Goal: Information Seeking & Learning: Learn about a topic

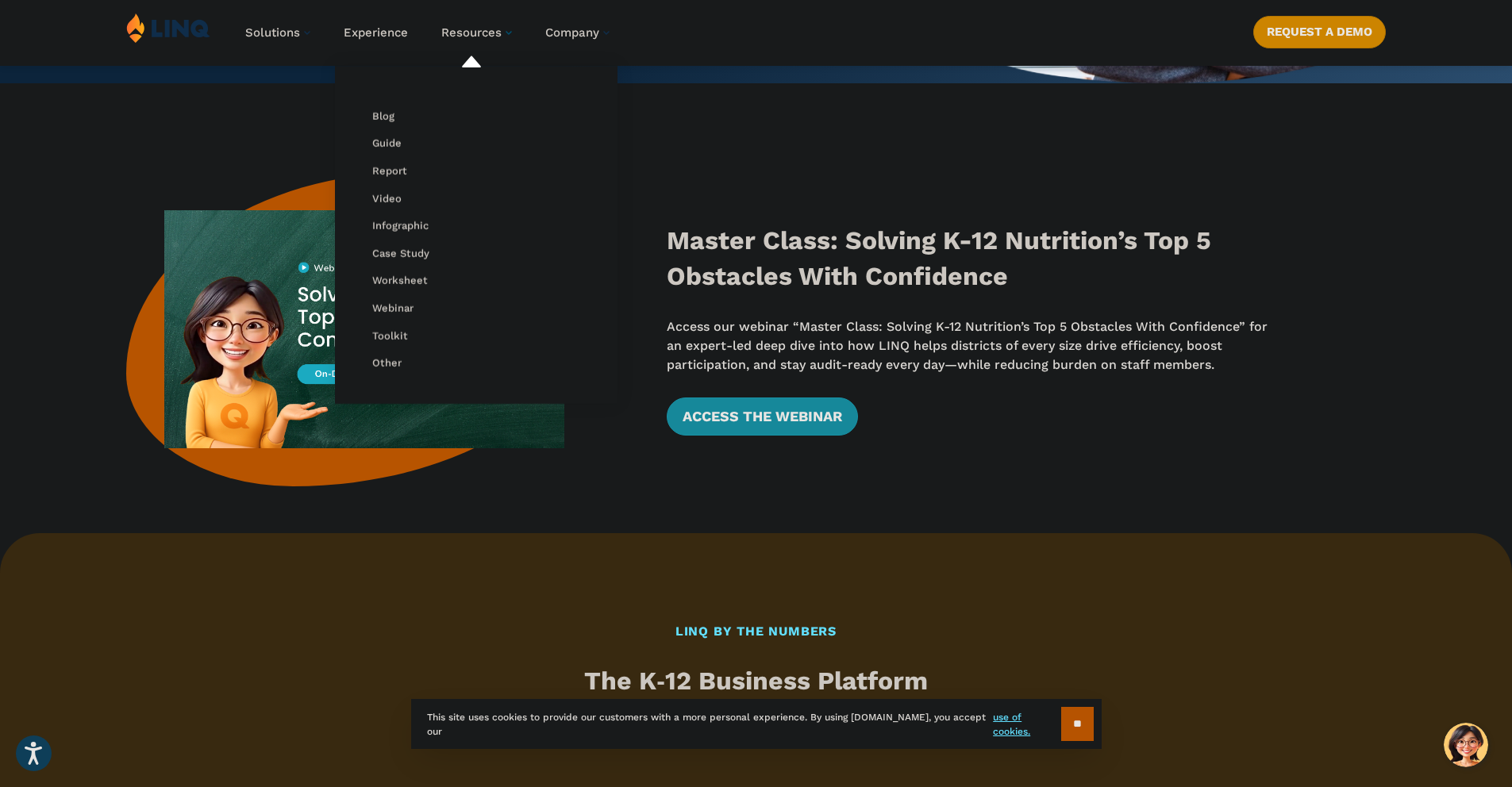
scroll to position [536, 0]
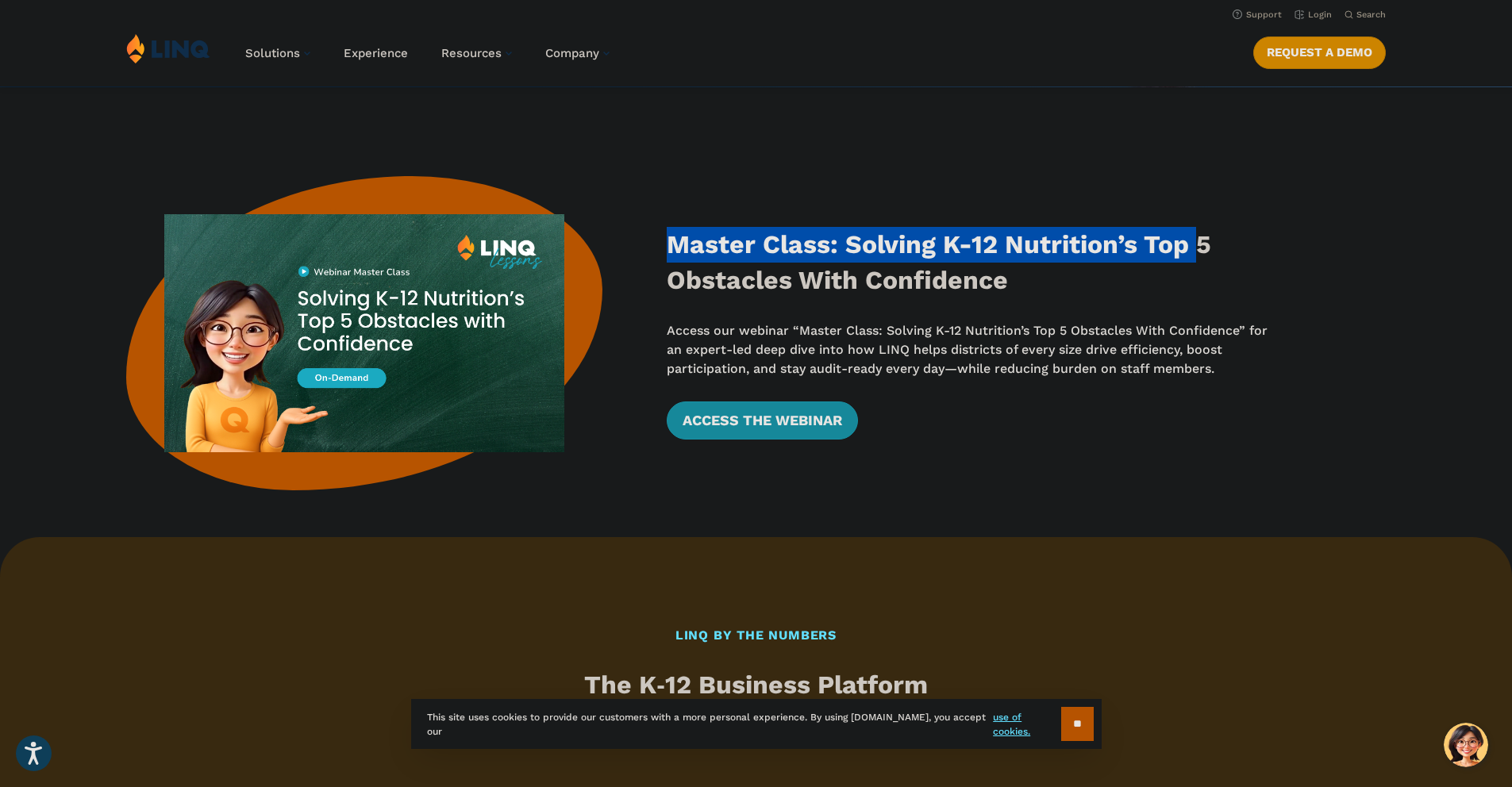
drag, startPoint x: 666, startPoint y: 245, endPoint x: 1204, endPoint y: 248, distance: 538.0
click at [1204, 248] on h3 "Master Class: Solving K-12 Nutrition’s Top 5 Obstacles With Confidence" at bounding box center [972, 263] width 611 height 72
click at [1203, 248] on h3 "Master Class: Solving K-12 Nutrition’s Top 5 Obstacles With Confidence" at bounding box center [972, 263] width 611 height 72
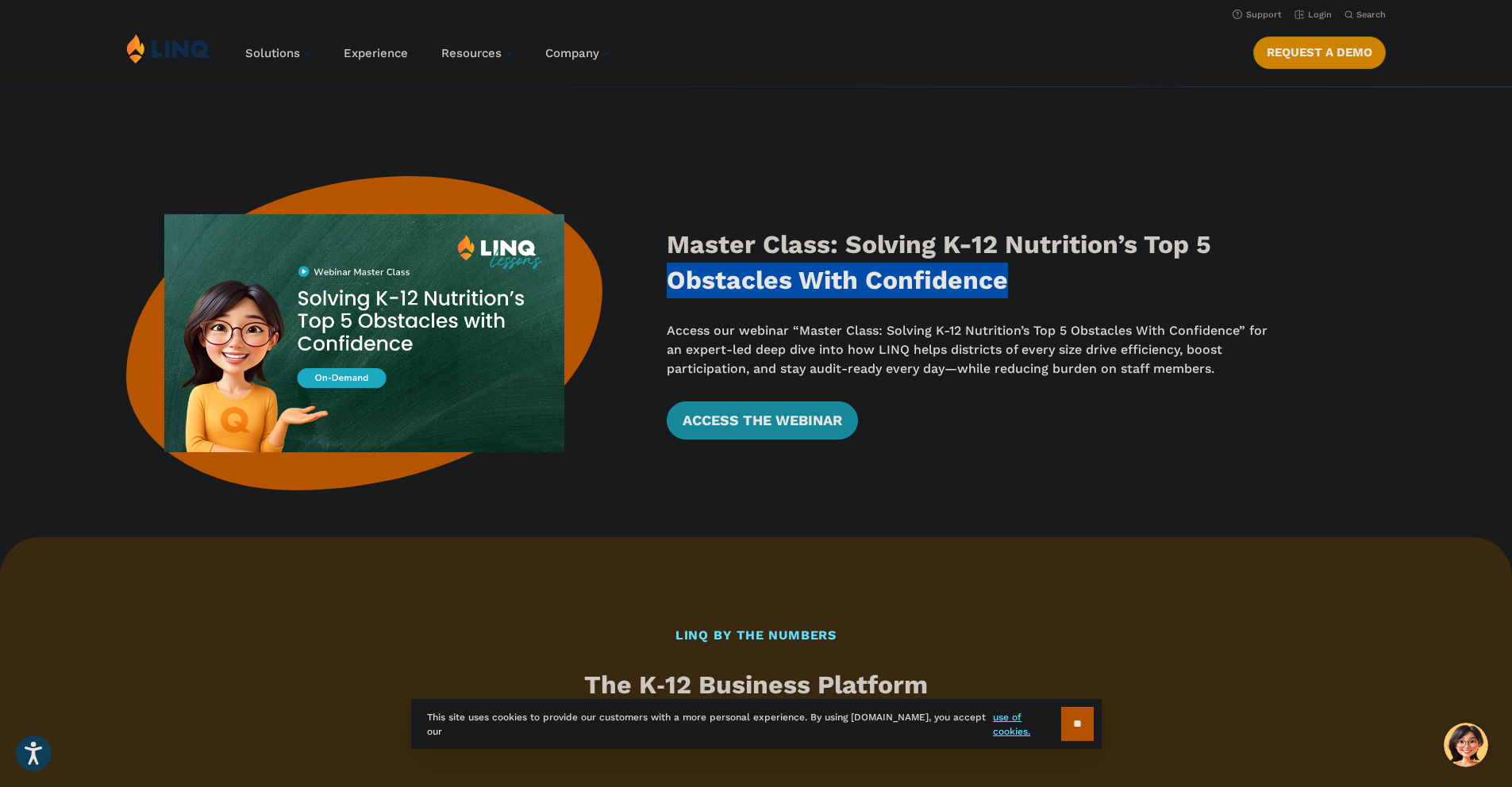
drag, startPoint x: 669, startPoint y: 284, endPoint x: 1108, endPoint y: 292, distance: 439.1
click at [1108, 292] on h3 "Master Class: Solving K-12 Nutrition’s Top 5 Obstacles With Confidence" at bounding box center [972, 263] width 611 height 72
click at [851, 286] on h3 "Master Class: Solving K-12 Nutrition’s Top 5 Obstacles With Confidence" at bounding box center [972, 263] width 611 height 72
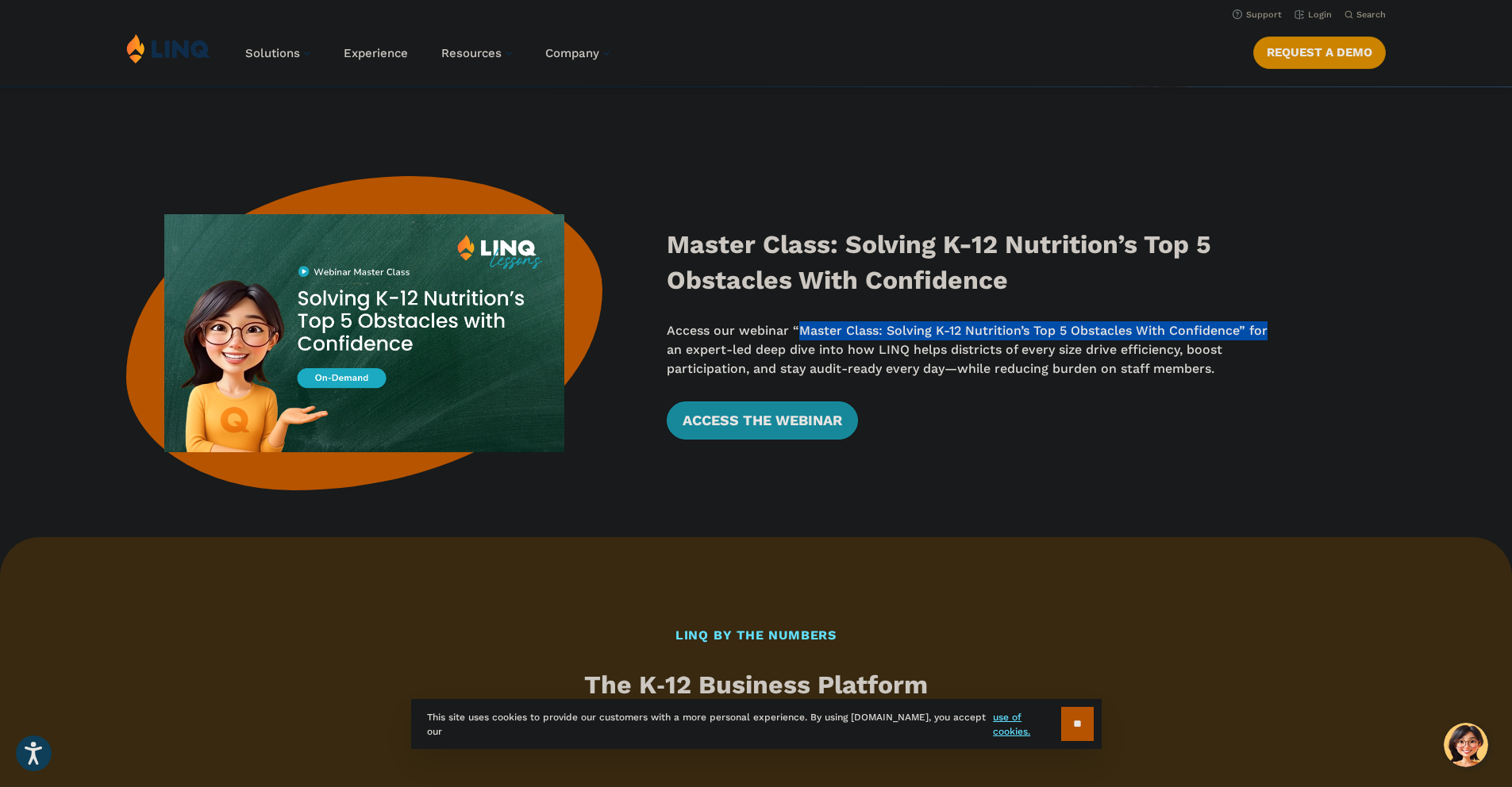
drag, startPoint x: 796, startPoint y: 330, endPoint x: 1269, endPoint y: 330, distance: 473.0
click at [1269, 330] on p "Access our webinar “Master Class: Solving K-12 Nutrition’s Top 5 Obstacles With…" at bounding box center [972, 350] width 611 height 58
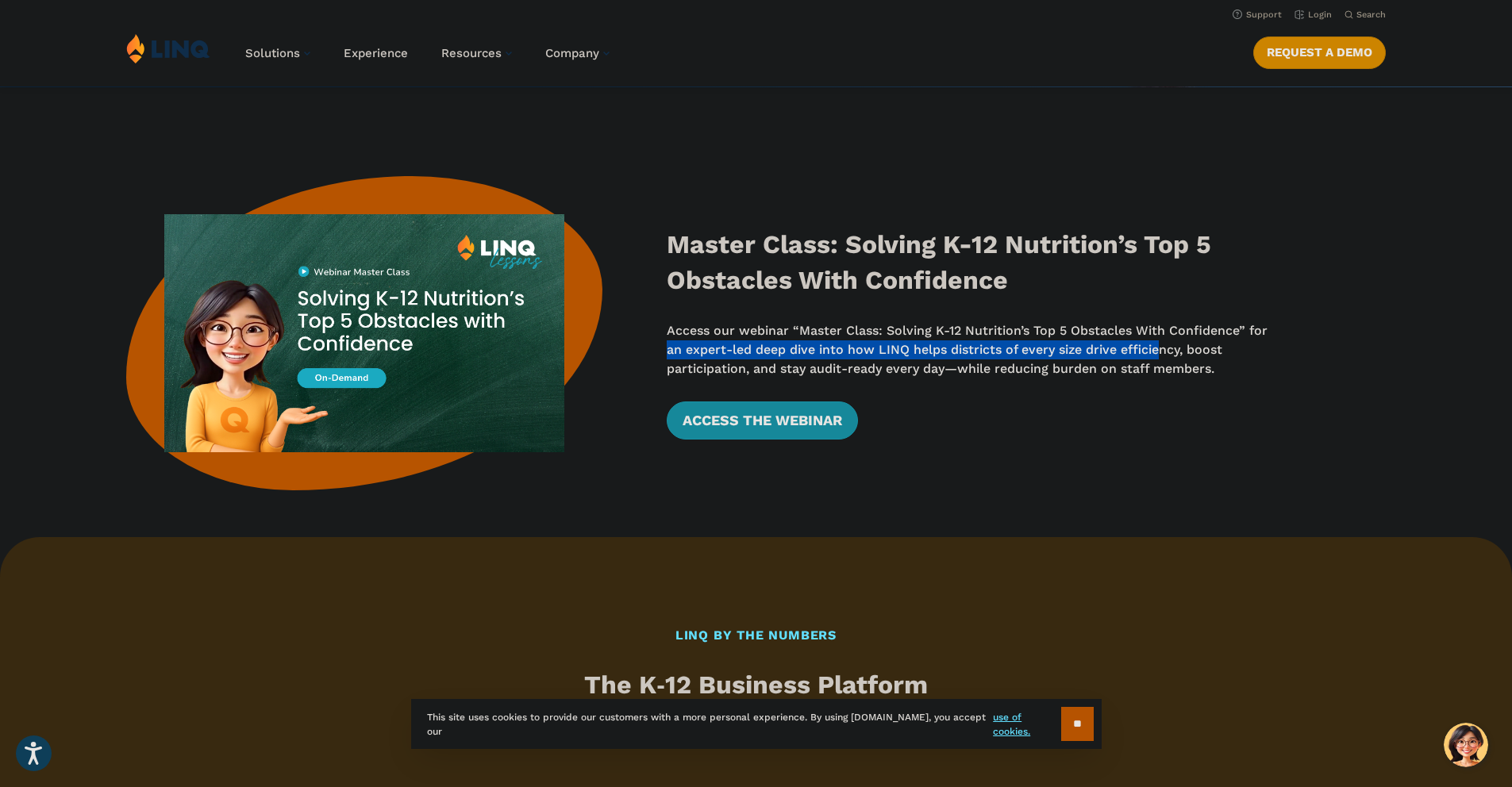
drag, startPoint x: 662, startPoint y: 349, endPoint x: 1165, endPoint y: 354, distance: 503.0
click at [1165, 354] on div "Master Class: Solving K-12 Nutrition’s Top 5 Obstacles With Confidence Access o…" at bounding box center [756, 333] width 1512 height 314
click at [1162, 350] on p "Access our webinar “Master Class: Solving K-12 Nutrition’s Top 5 Obstacles With…" at bounding box center [972, 350] width 611 height 58
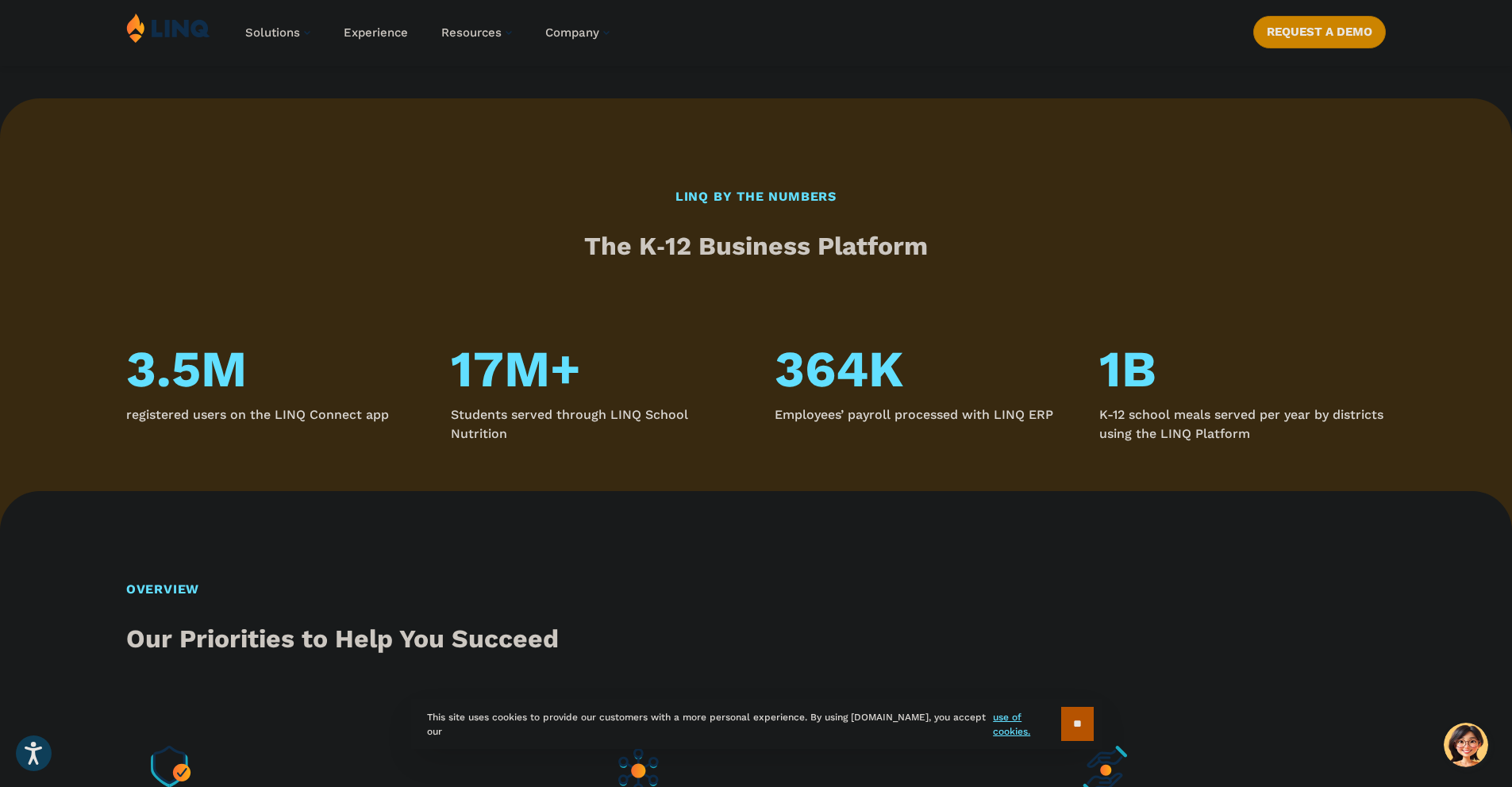
scroll to position [1002, 0]
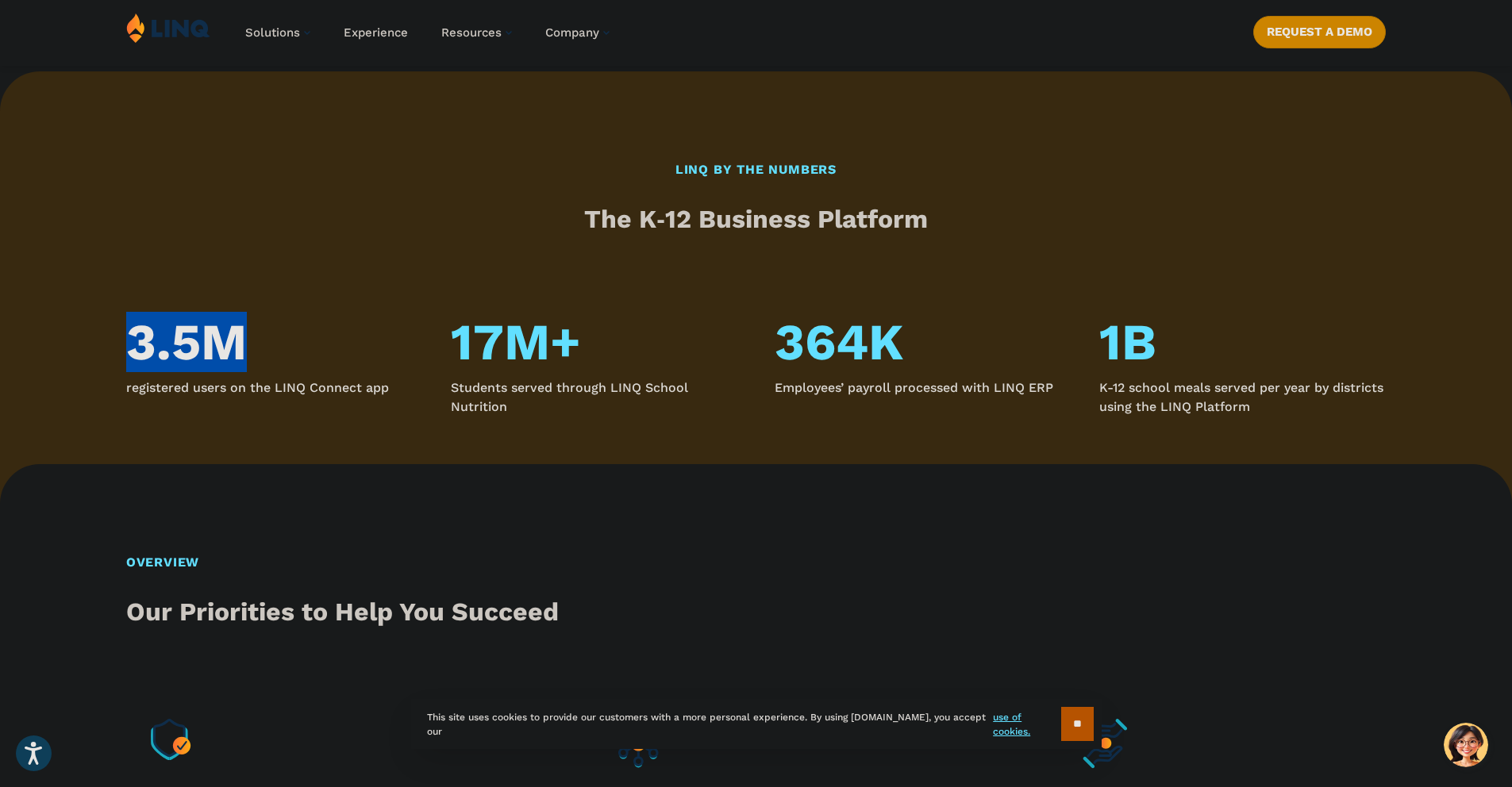
drag, startPoint x: 106, startPoint y: 331, endPoint x: 288, endPoint y: 331, distance: 182.0
click at [288, 331] on div "3.5M registered users on the LINQ Connect app 17M+ Students served through LINQ…" at bounding box center [756, 358] width 1512 height 116
click at [288, 331] on h4 "3.5M" at bounding box center [270, 342] width 286 height 58
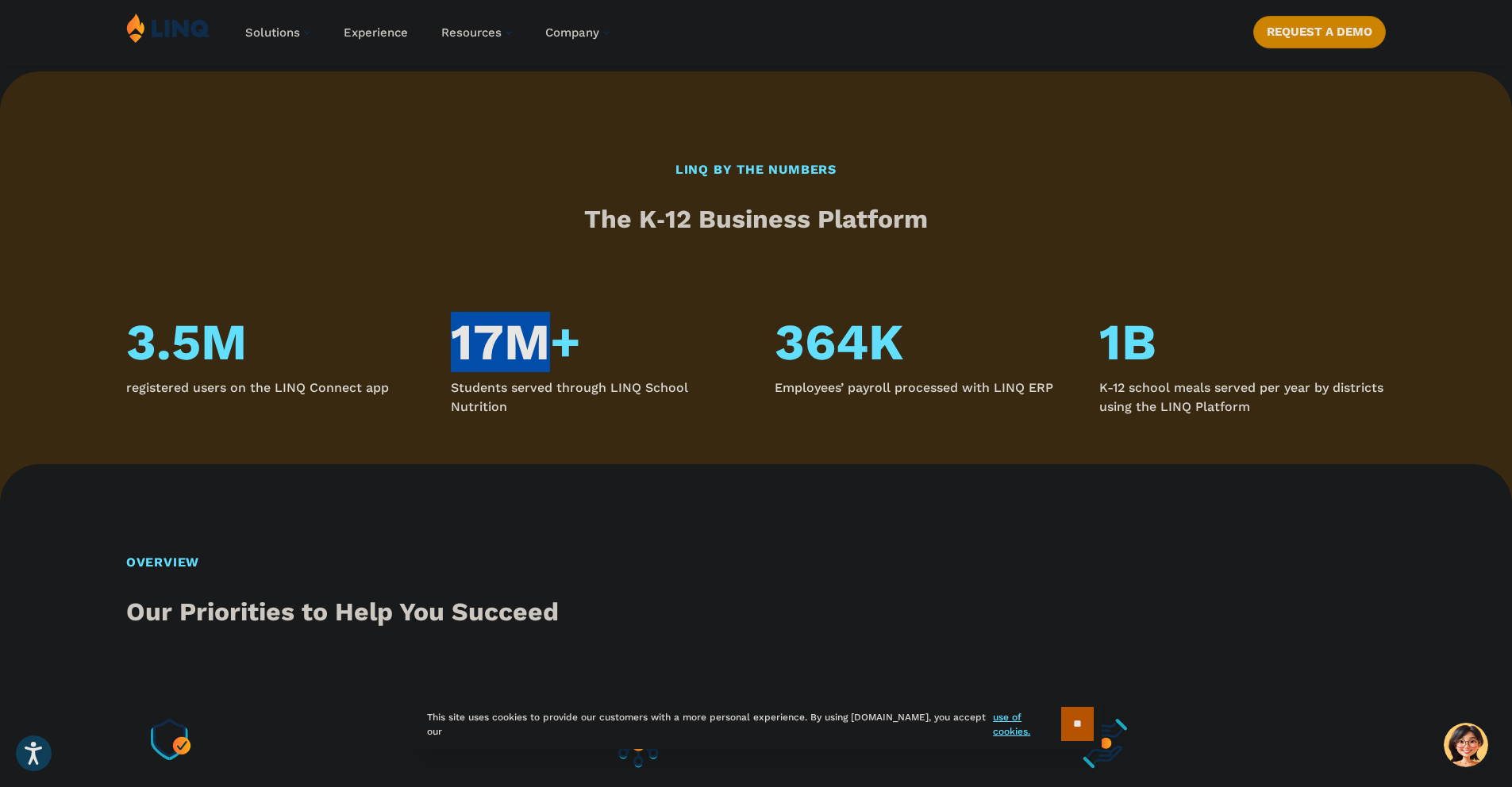
drag, startPoint x: 438, startPoint y: 346, endPoint x: 563, endPoint y: 337, distance: 125.3
click at [563, 337] on div "3.5M registered users on the LINQ Connect app 17M+ Students served through LINQ…" at bounding box center [756, 358] width 1512 height 116
click at [563, 337] on h4 "17M+" at bounding box center [594, 342] width 286 height 58
drag, startPoint x: 541, startPoint y: 391, endPoint x: 680, endPoint y: 388, distance: 139.0
click at [680, 388] on p "Students served through LINQ School Nutrition" at bounding box center [594, 397] width 286 height 39
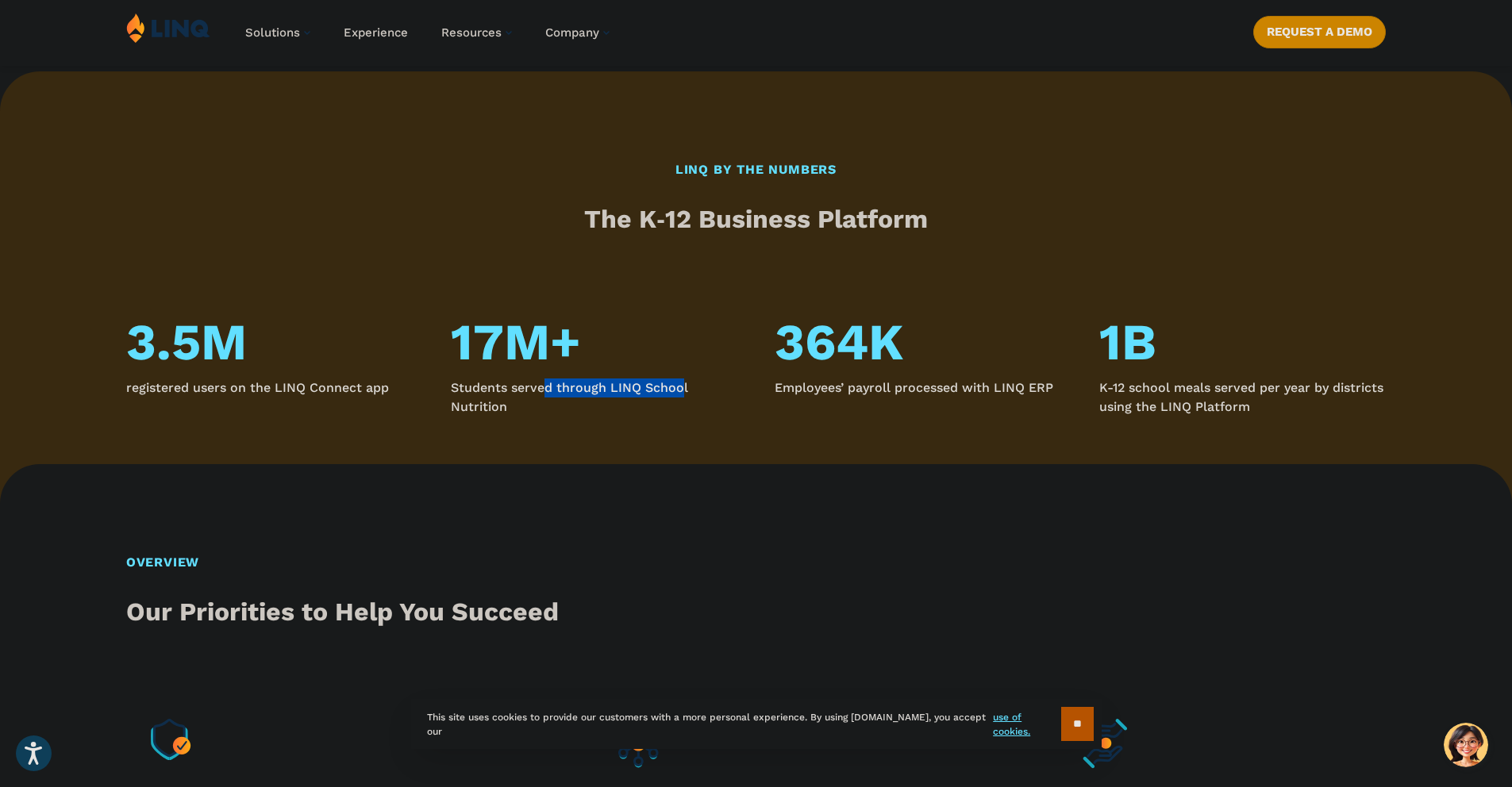
click at [677, 388] on p "Students served through LINQ School Nutrition" at bounding box center [594, 397] width 286 height 39
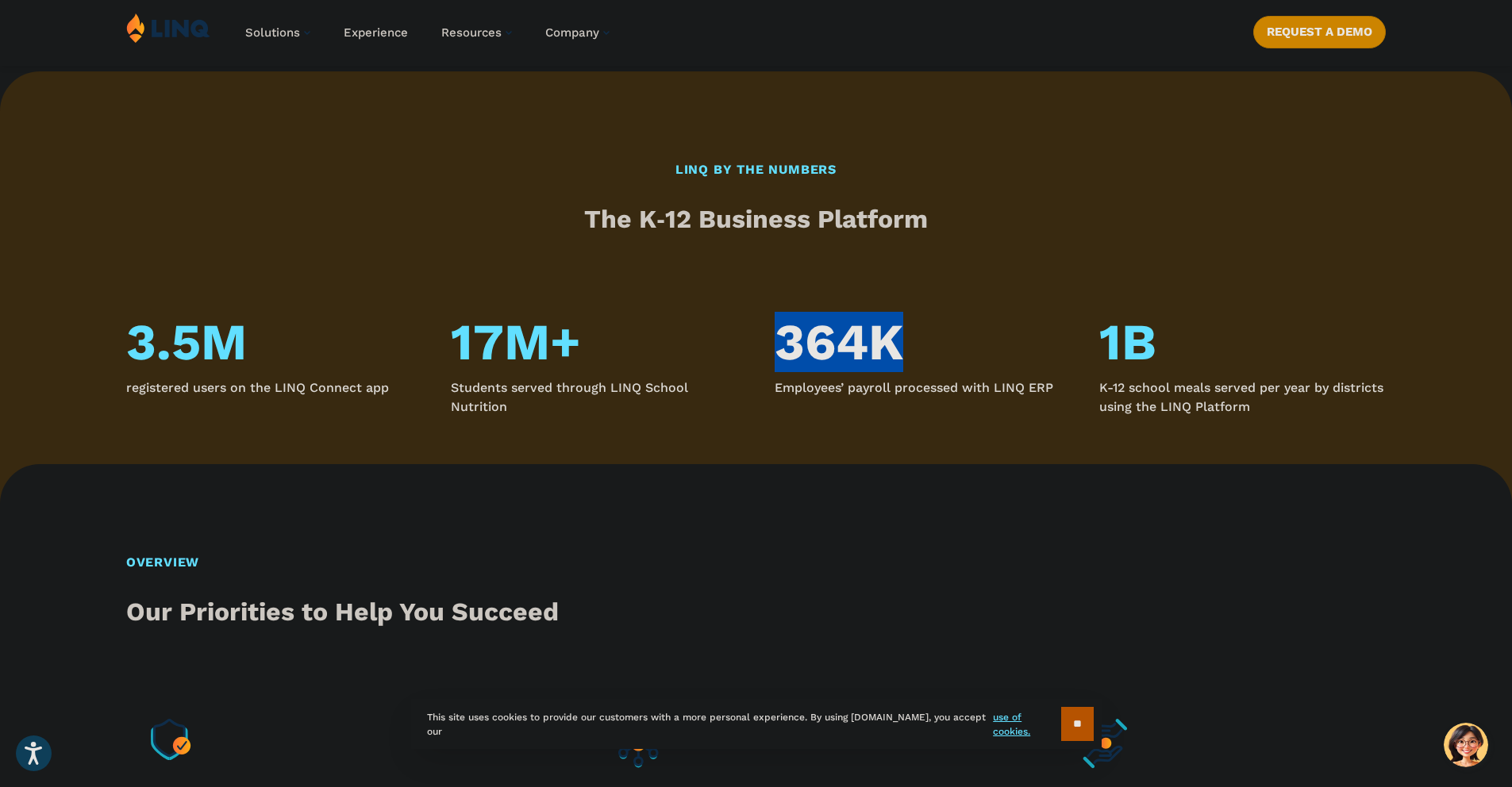
drag, startPoint x: 821, startPoint y: 346, endPoint x: 956, endPoint y: 352, distance: 135.1
click at [956, 352] on div "3.5M registered users on the LINQ Connect app 17M+ Students served through LINQ…" at bounding box center [756, 358] width 1512 height 116
click at [956, 352] on h4 "364K" at bounding box center [917, 342] width 286 height 58
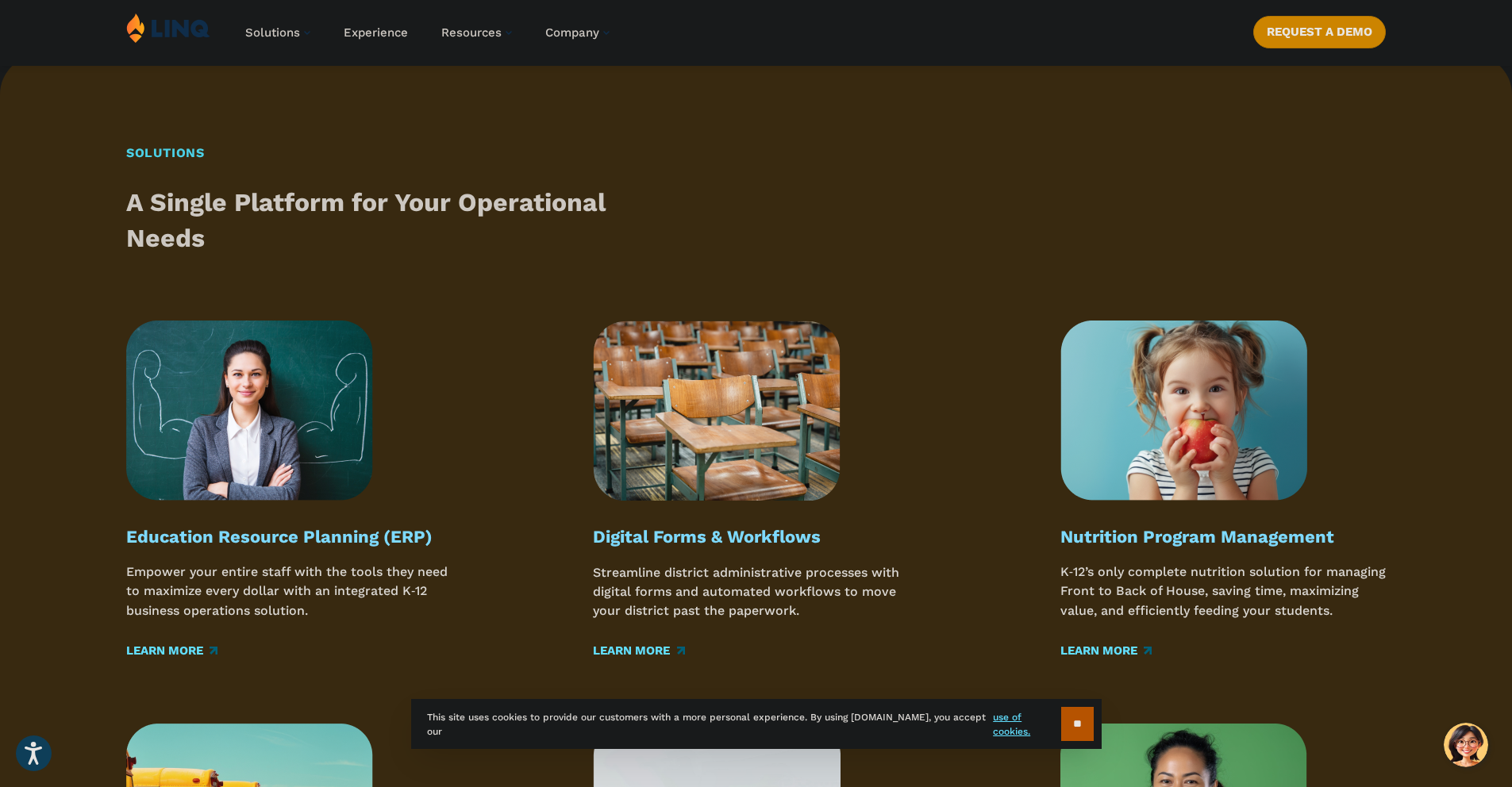
scroll to position [2012, 0]
